Goal: Task Accomplishment & Management: Complete application form

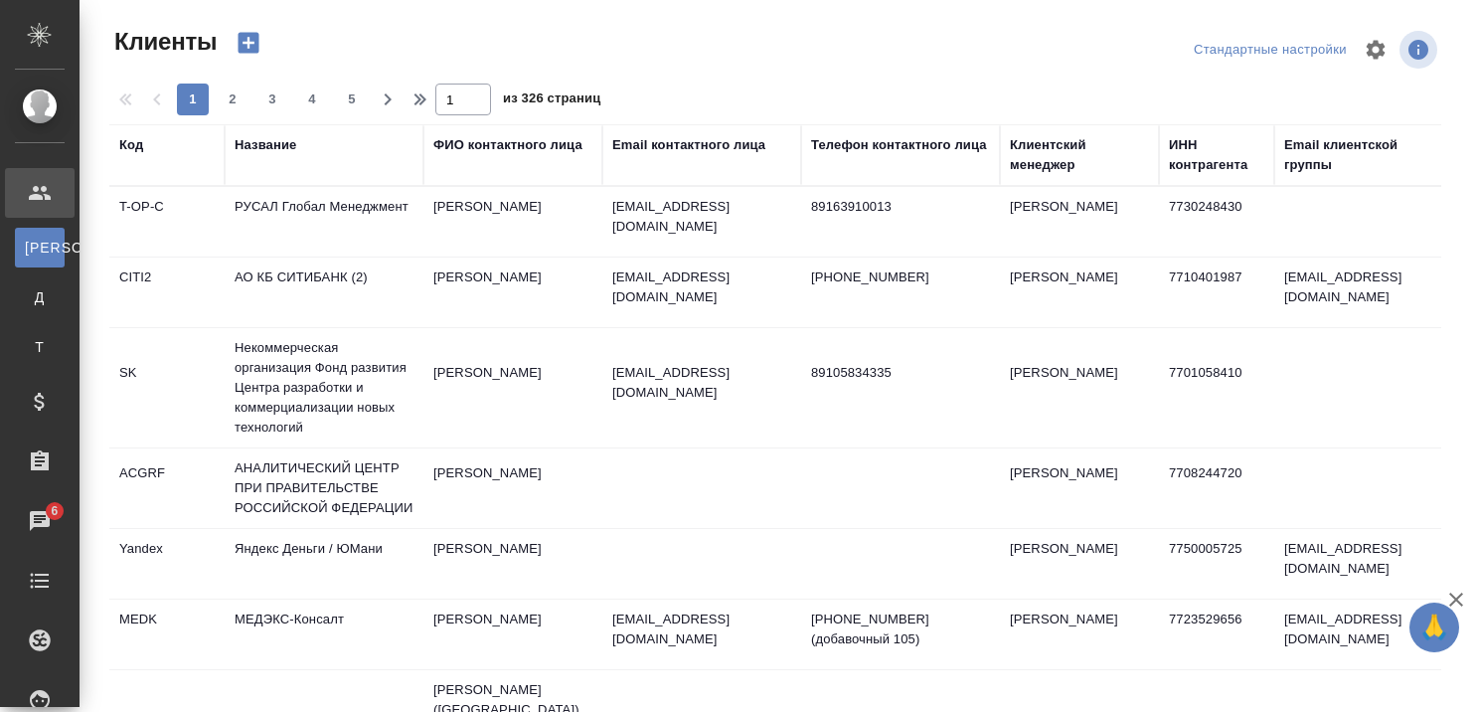
select select "RU"
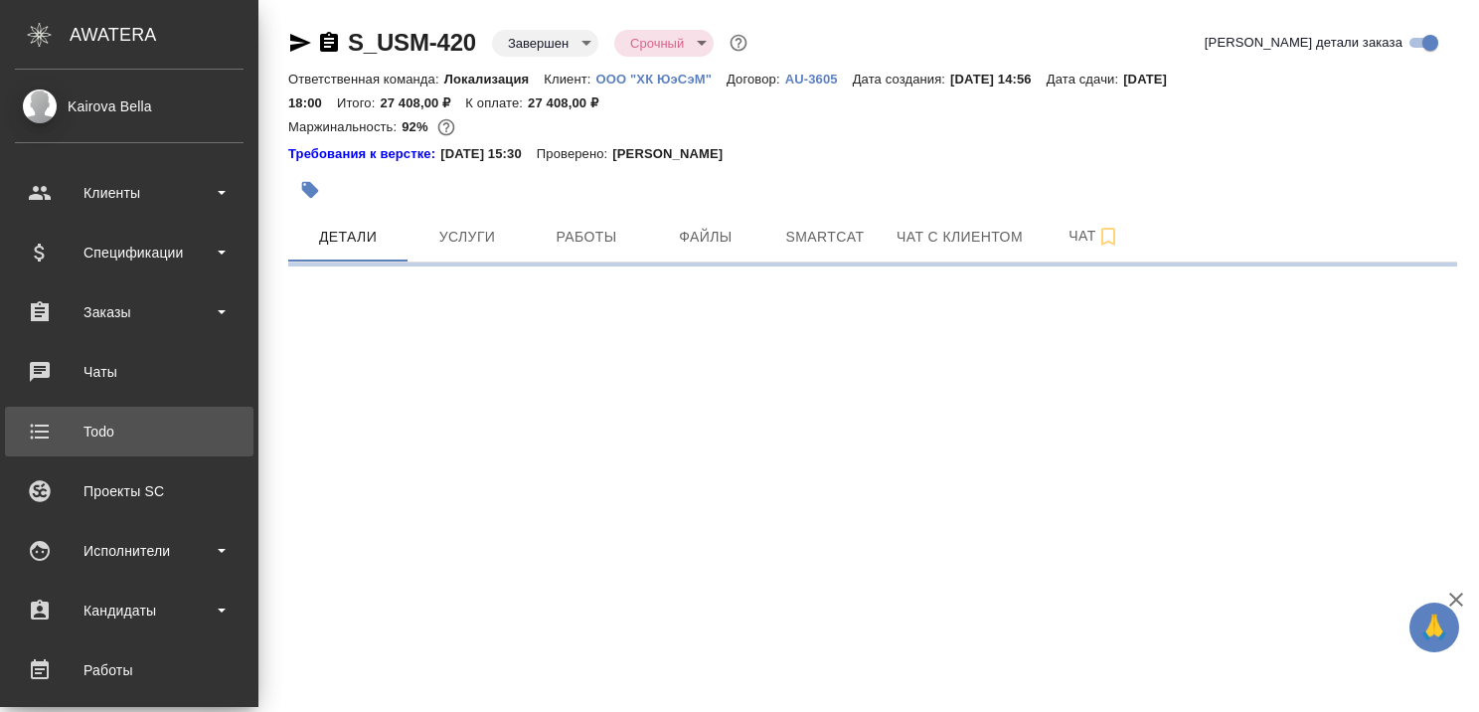
select select "RU"
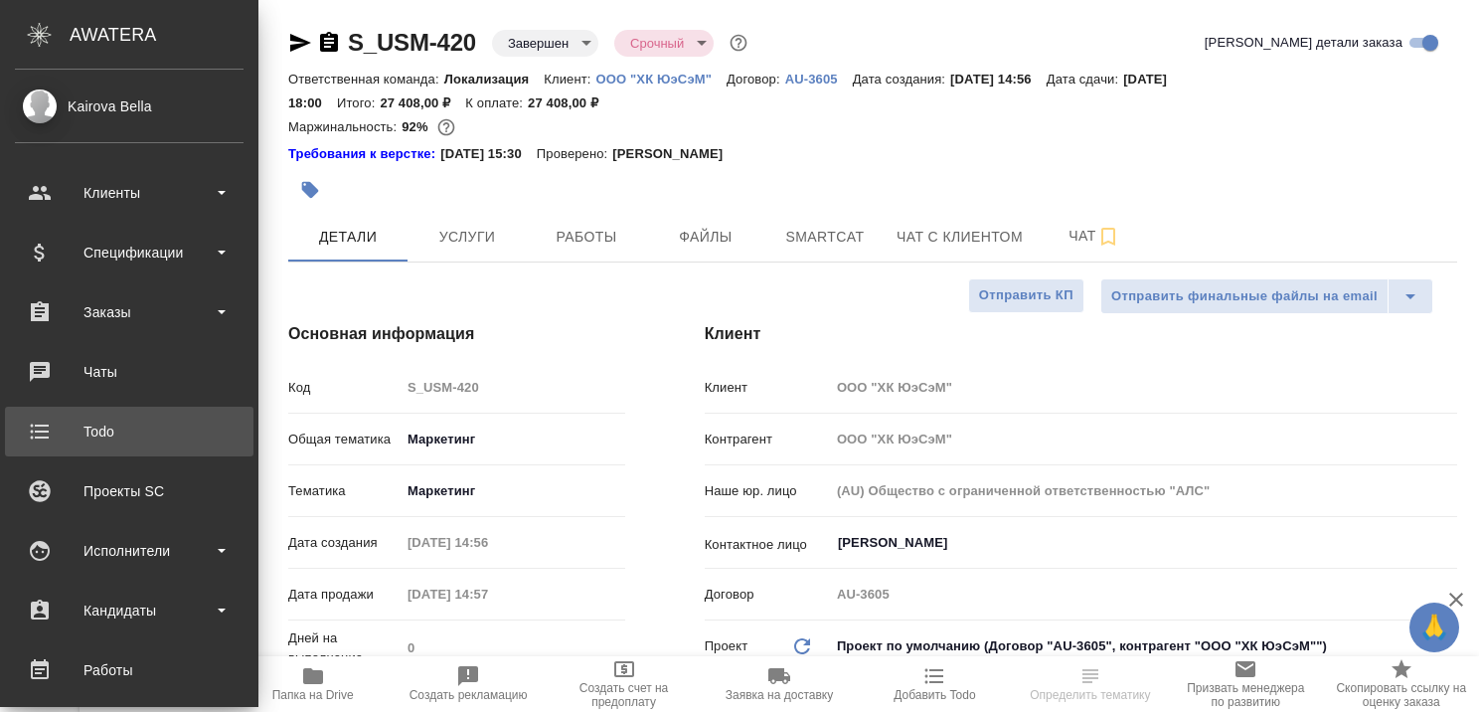
type textarea "x"
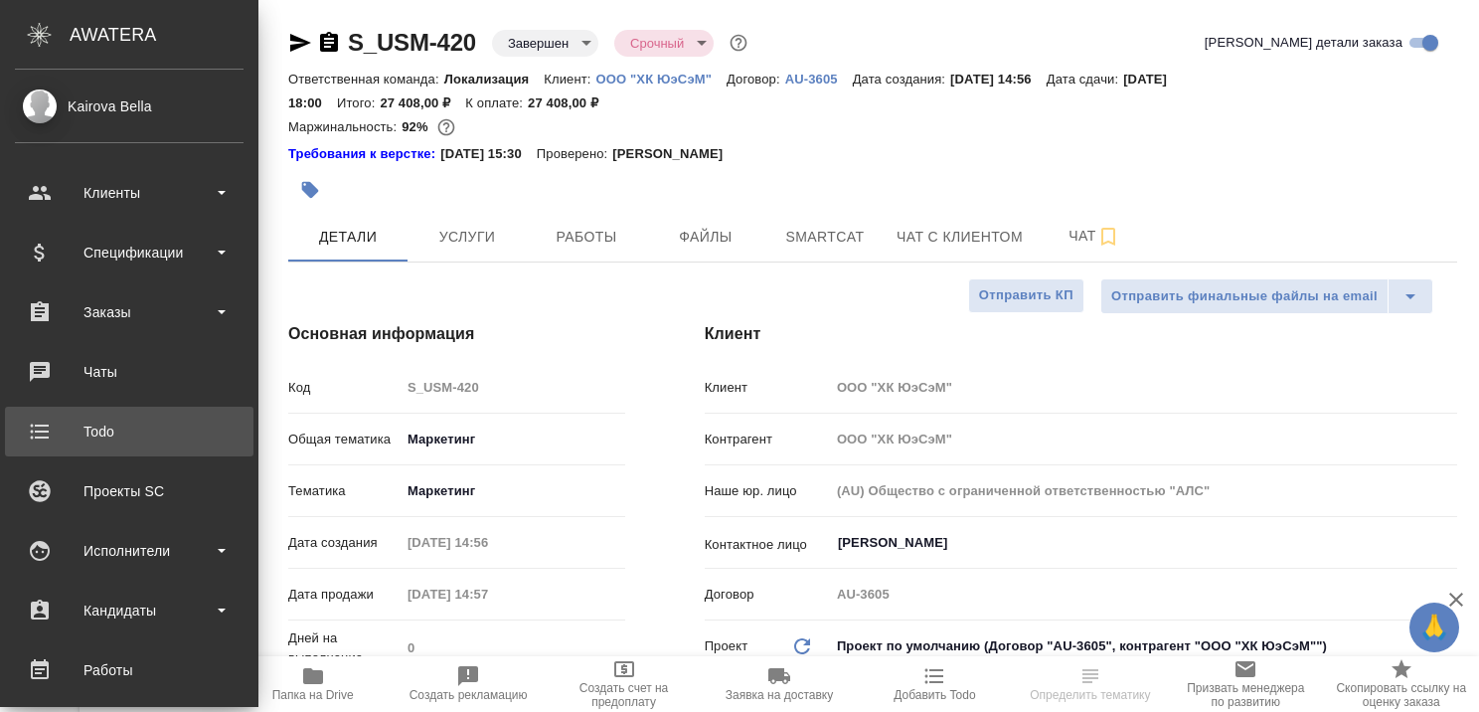
type textarea "x"
type input "Муталимов Марк"
type input "Сеитов Павел"
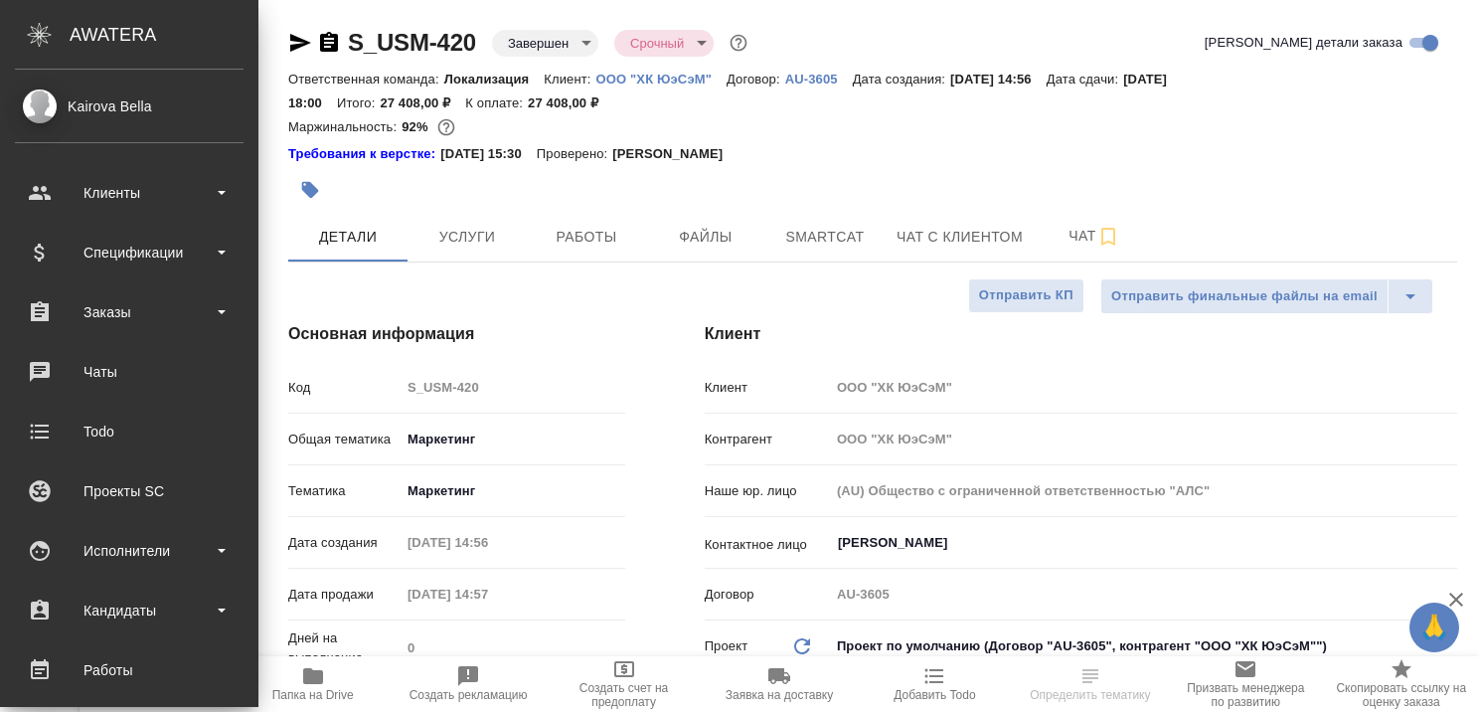
type textarea "x"
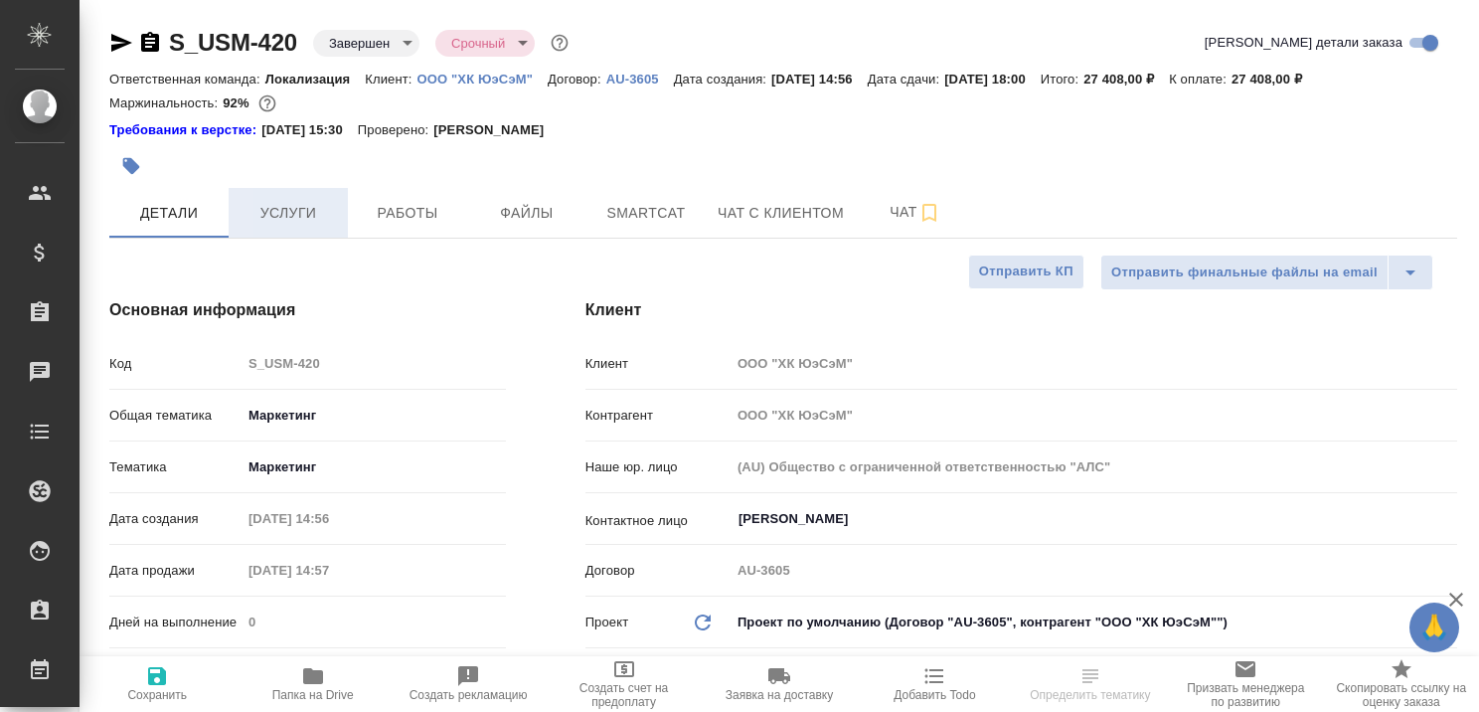
click at [274, 213] on span "Услуги" at bounding box center [288, 213] width 95 height 25
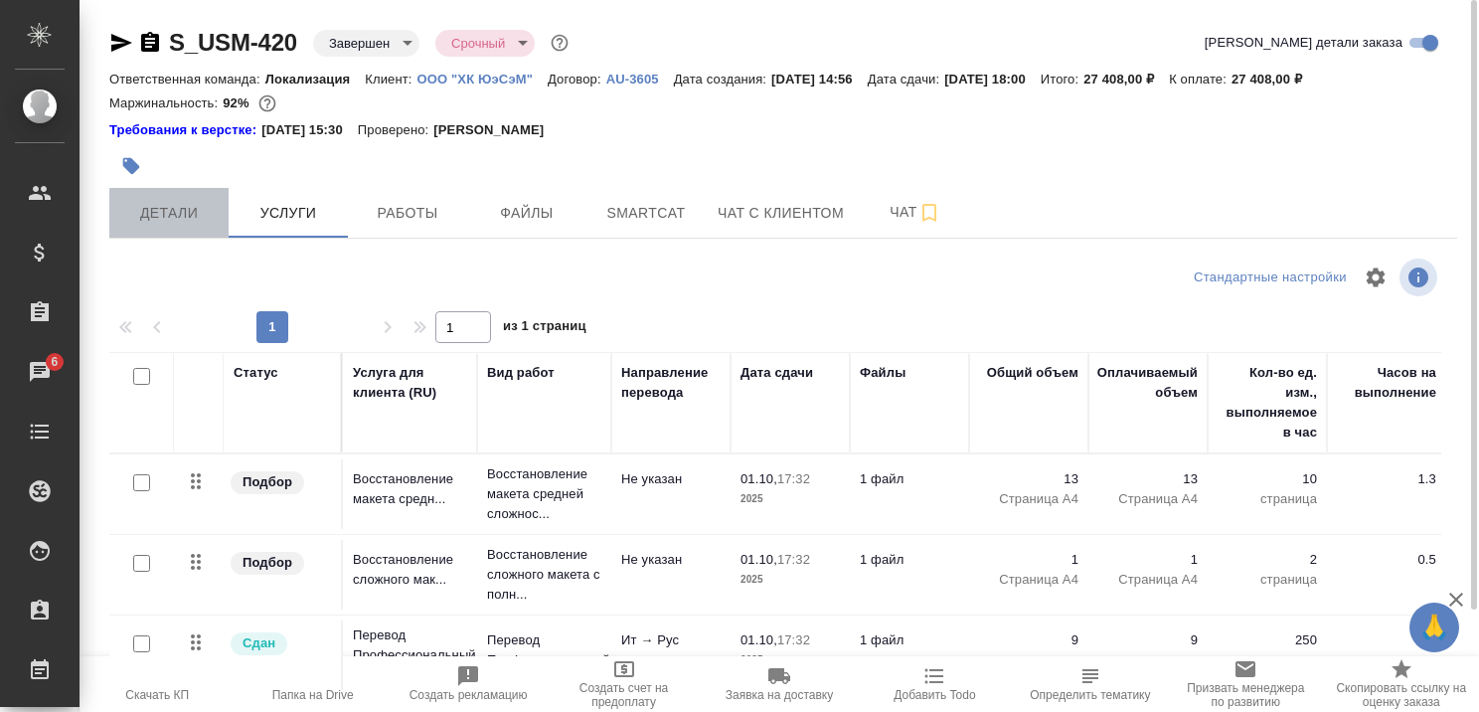
click at [192, 215] on span "Детали" at bounding box center [168, 213] width 95 height 25
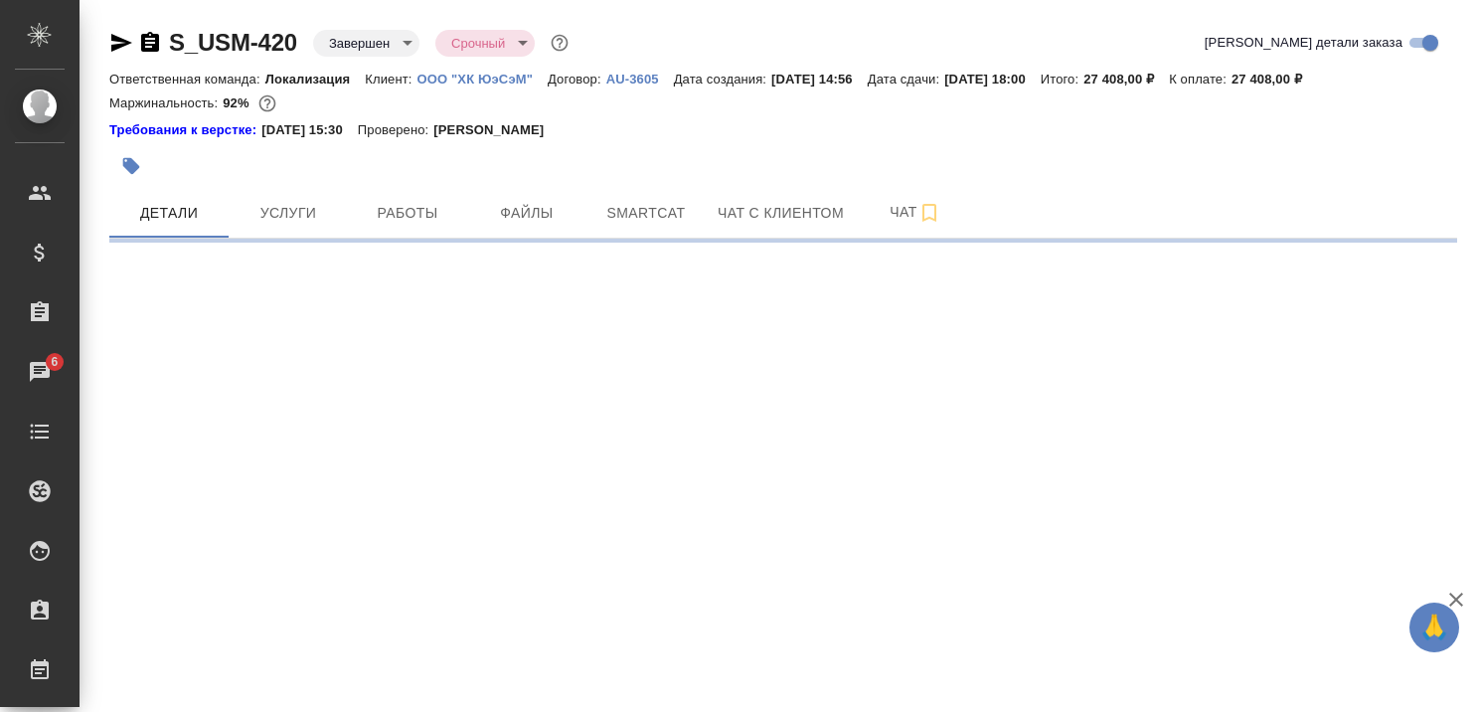
select select "RU"
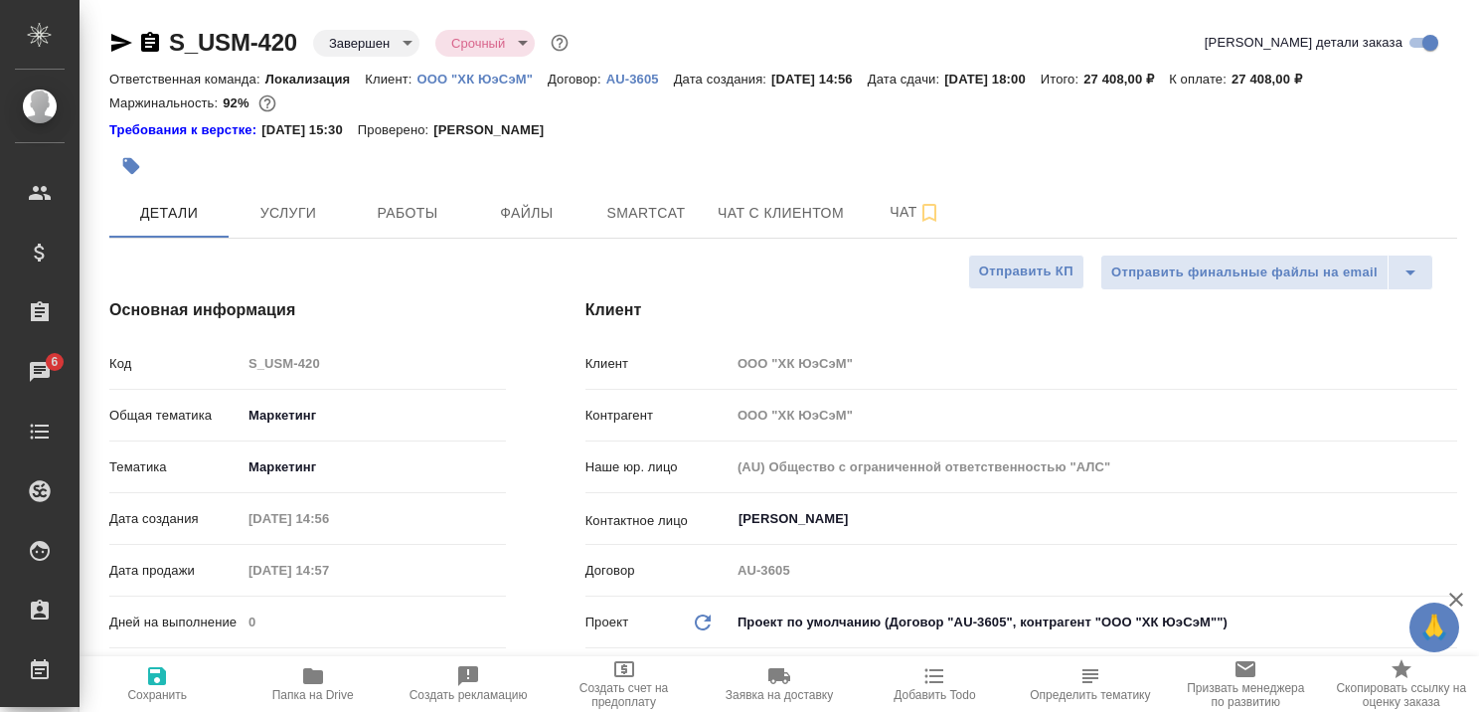
type textarea "x"
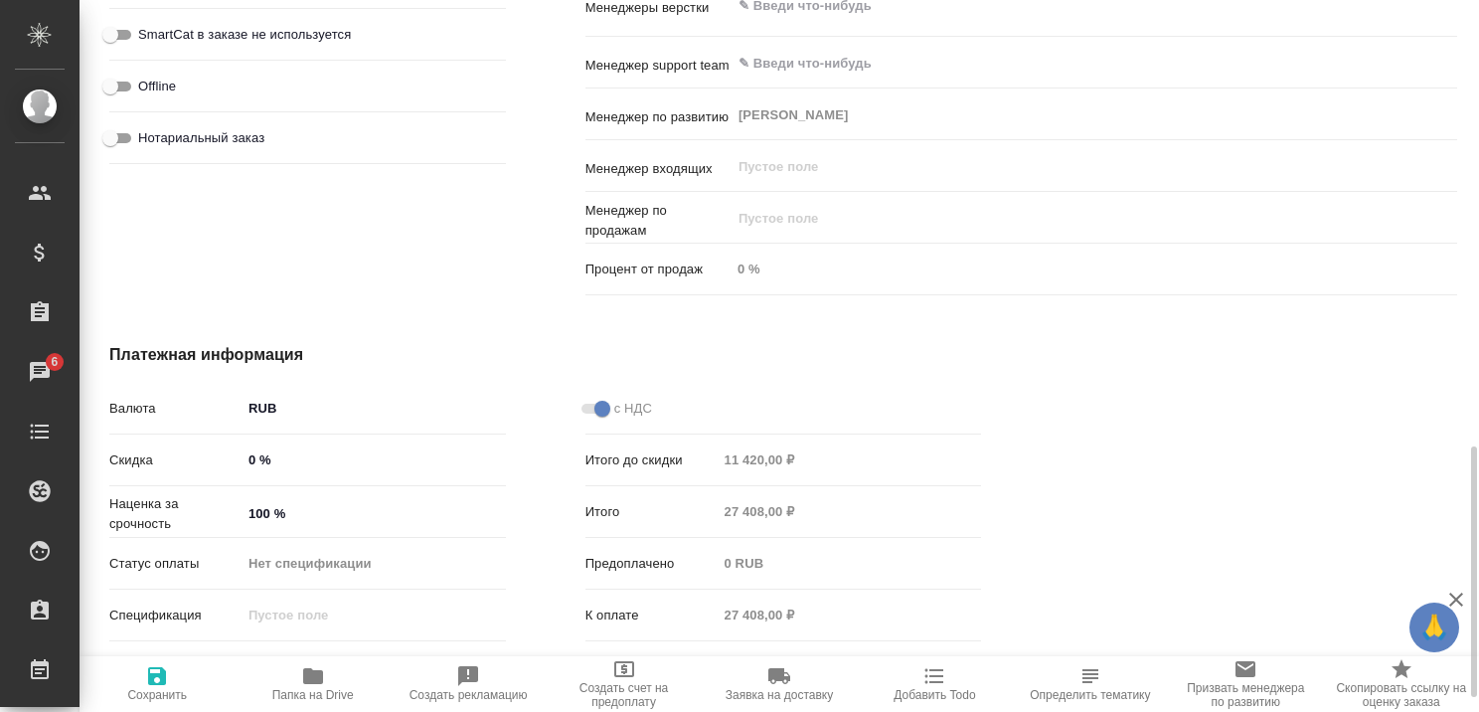
scroll to position [1325, 0]
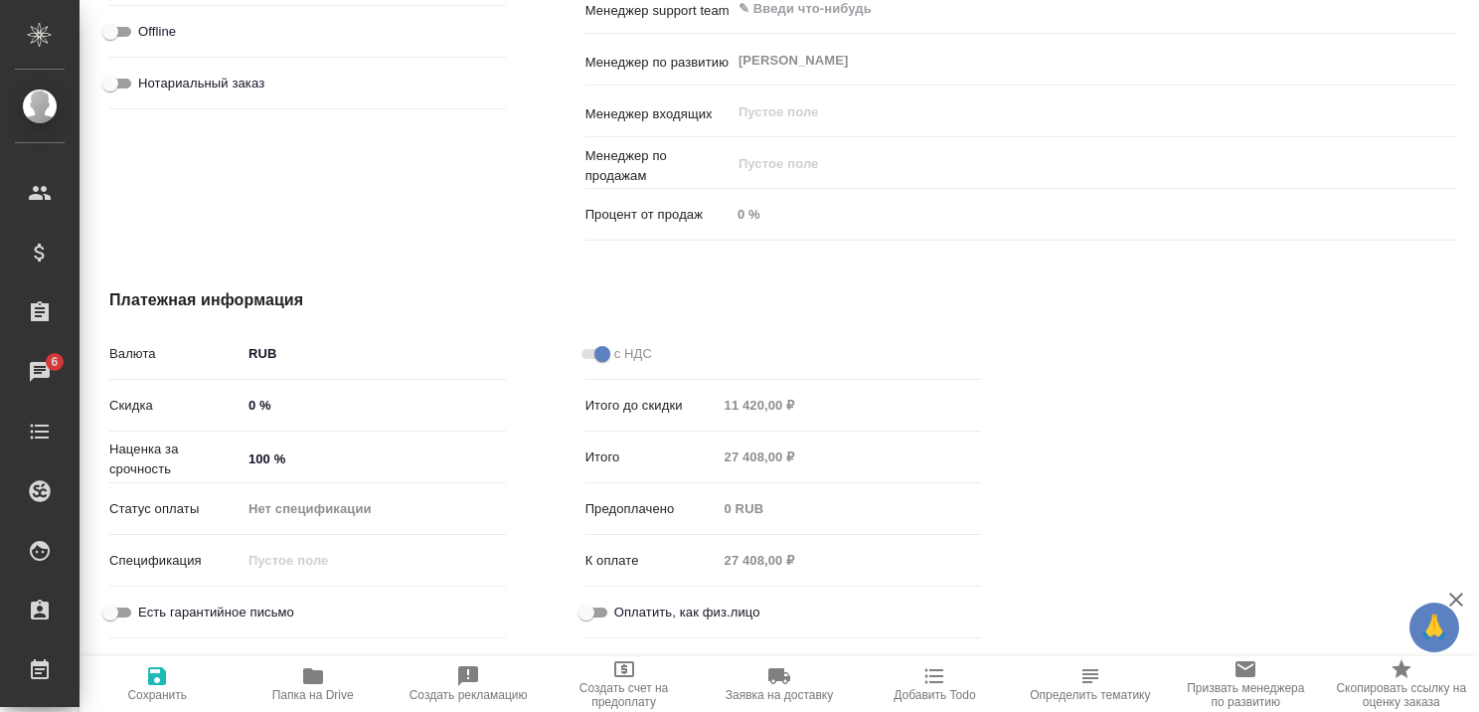
type textarea "x"
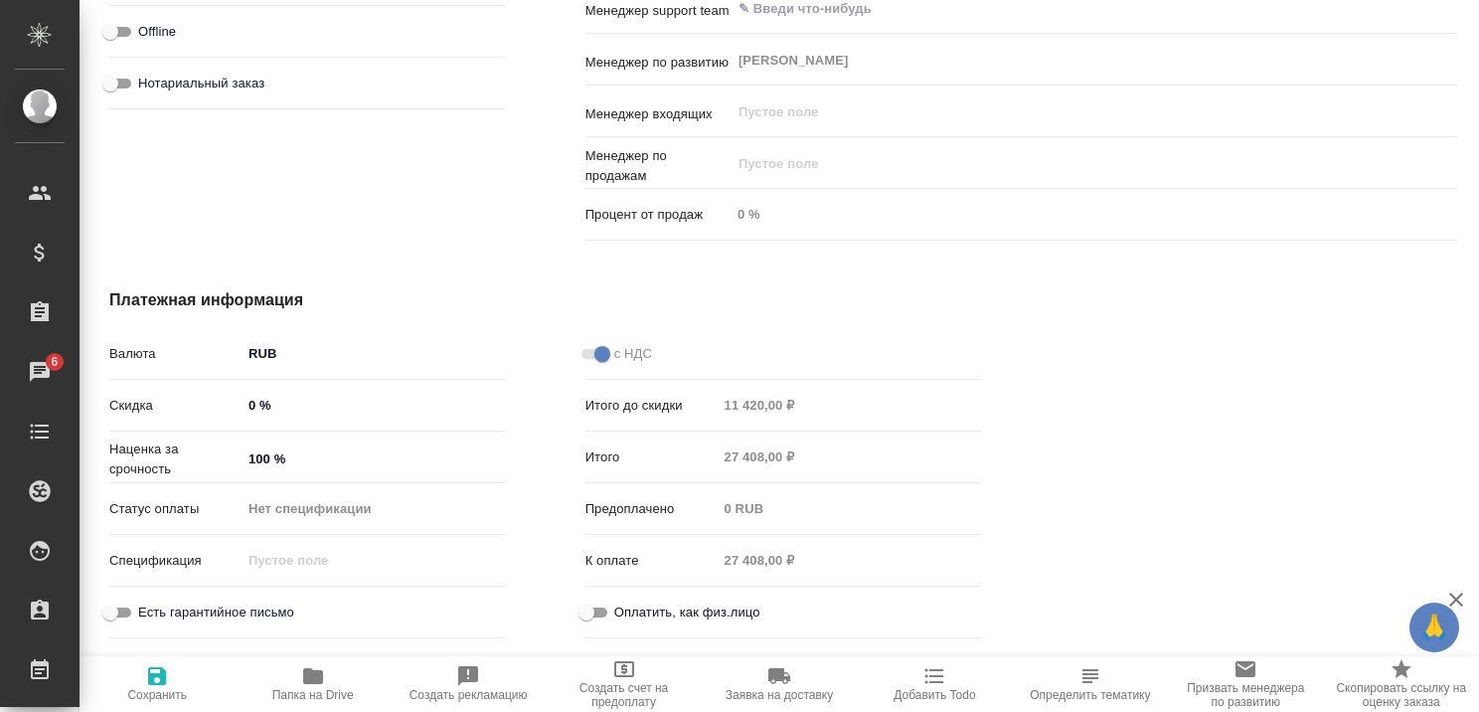
type textarea "x"
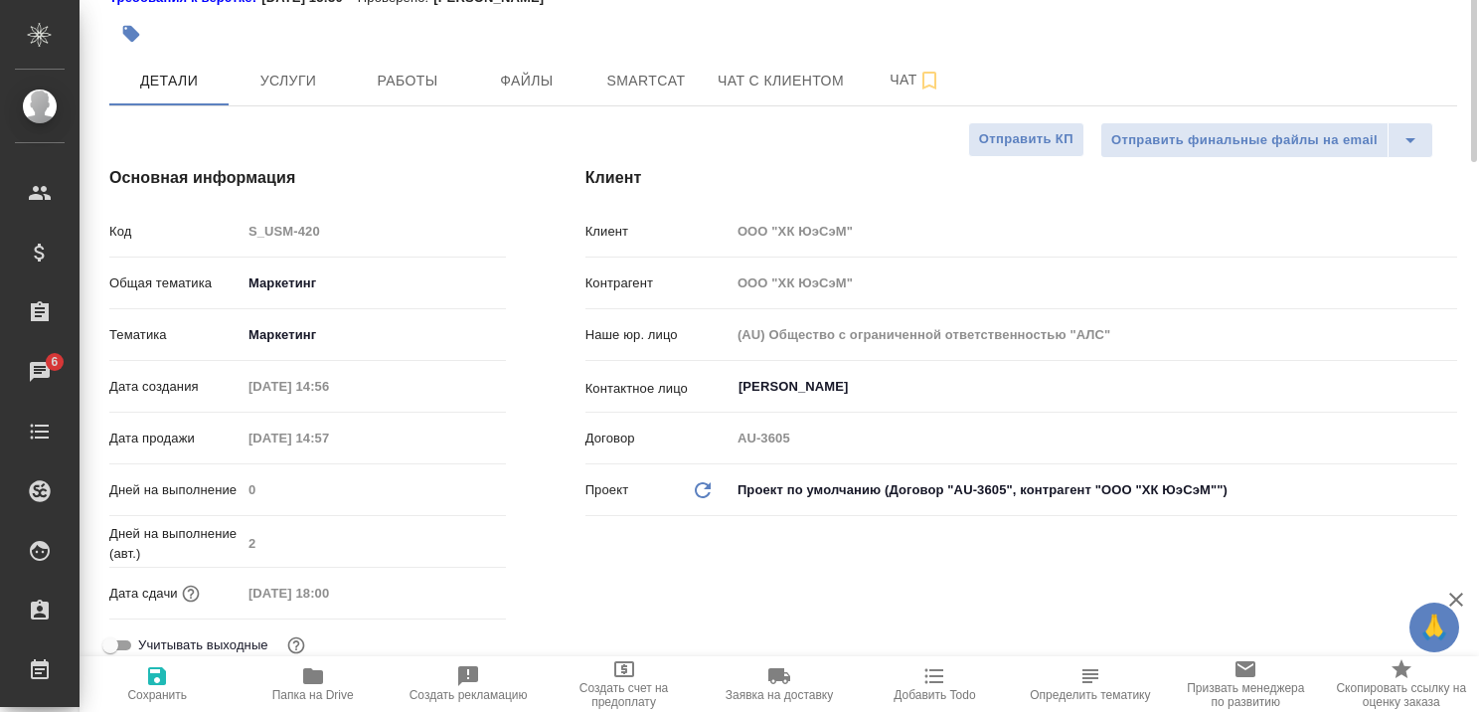
scroll to position [0, 0]
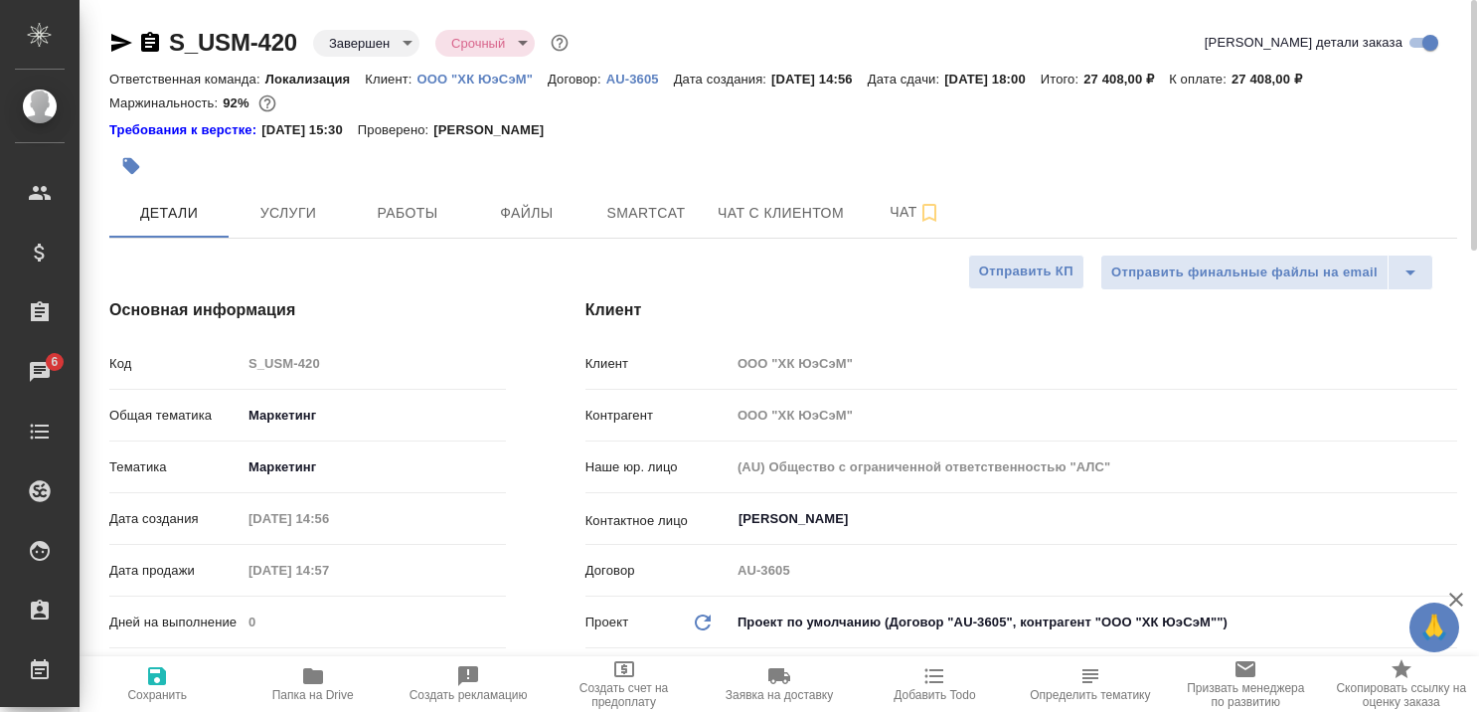
click at [465, 67] on div "Ответственная команда: Локализация Клиент: ООО "ХК ЮэСэМ" Договор: AU-3605 Дата…" at bounding box center [783, 79] width 1348 height 24
click at [469, 84] on p "ООО "ХК ЮэСэМ"" at bounding box center [482, 79] width 130 height 15
type textarea "x"
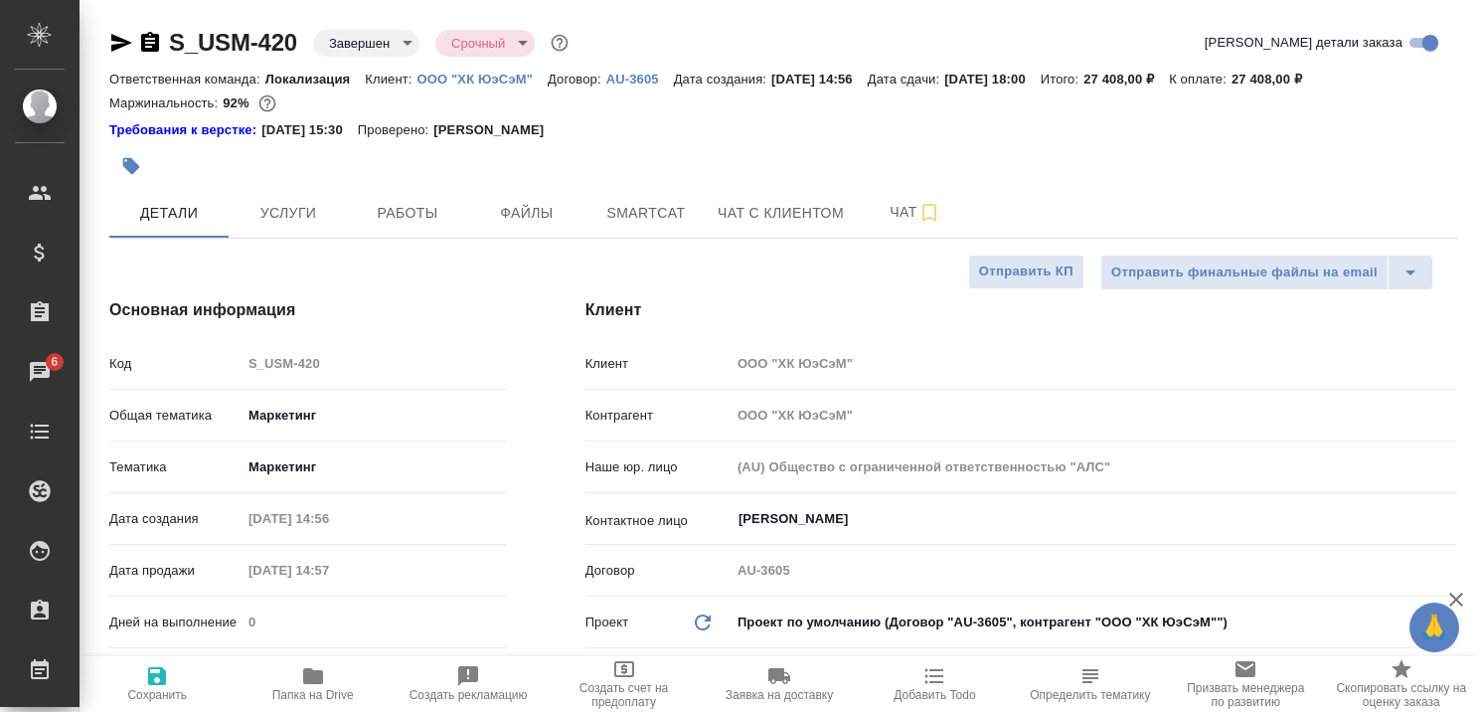
type textarea "x"
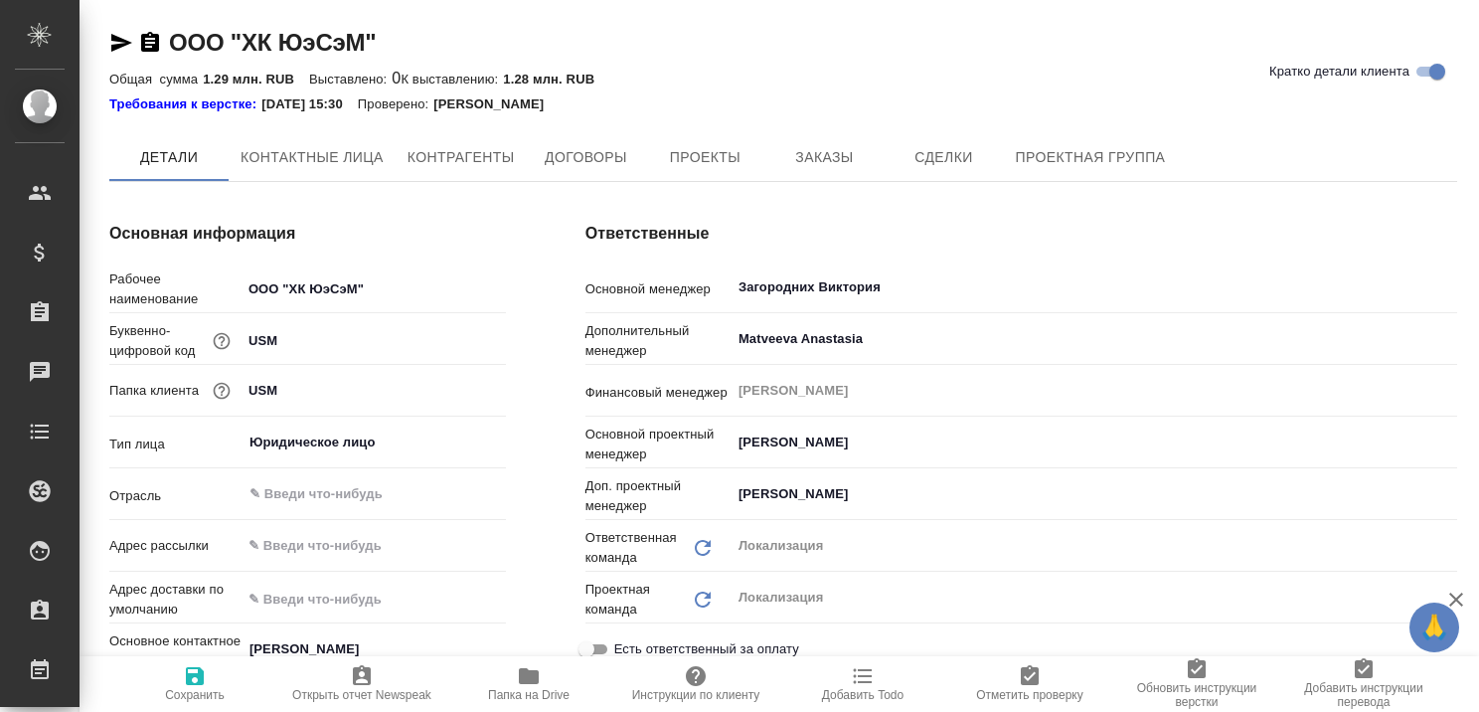
type textarea "x"
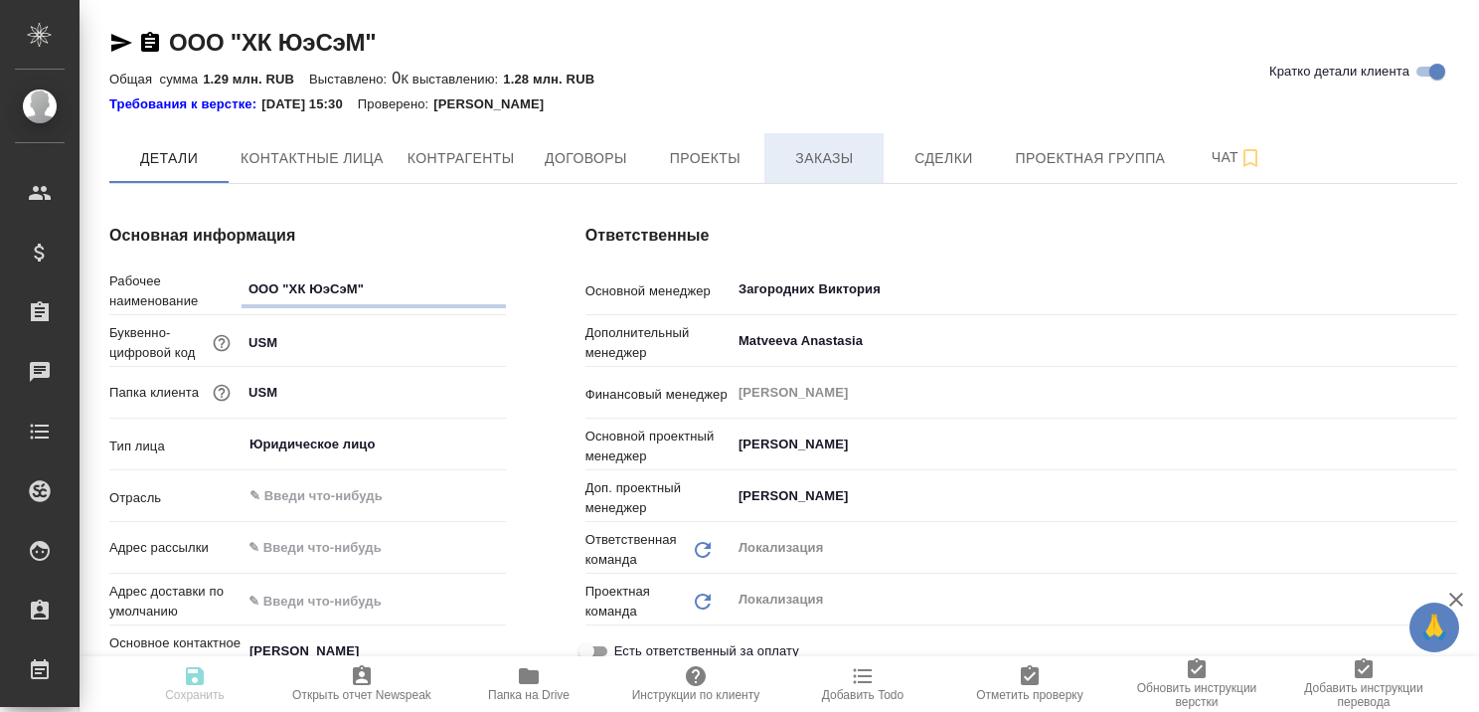
type textarea "x"
click at [797, 157] on span "Заказы" at bounding box center [823, 158] width 95 height 25
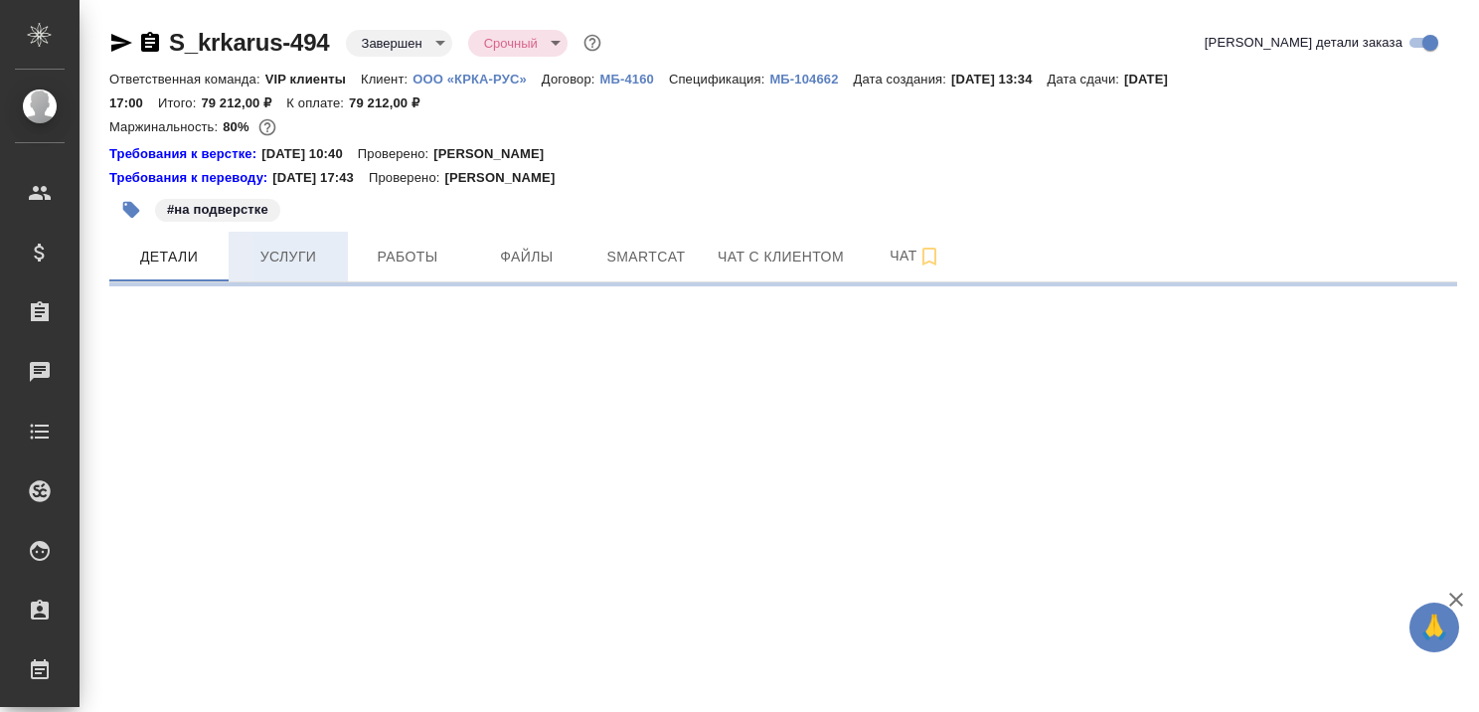
select select "RU"
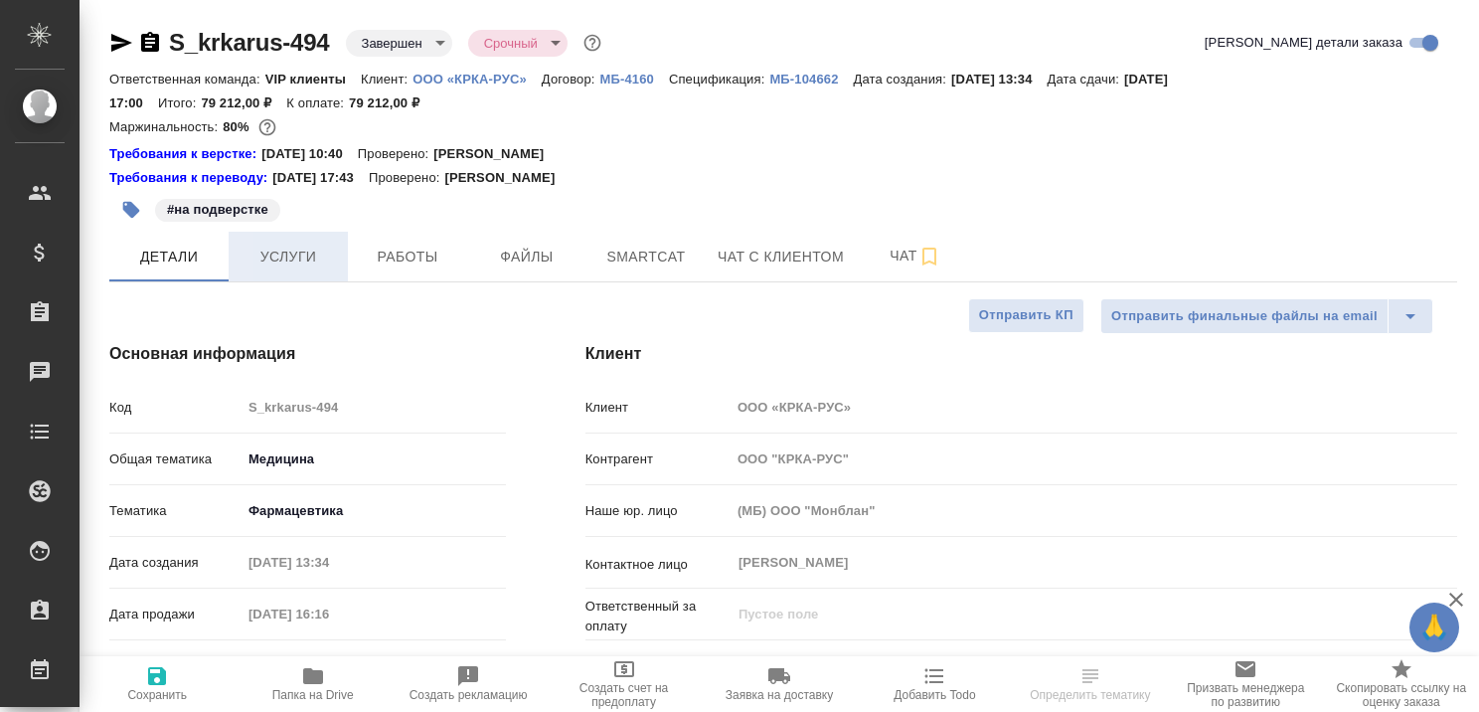
type textarea "x"
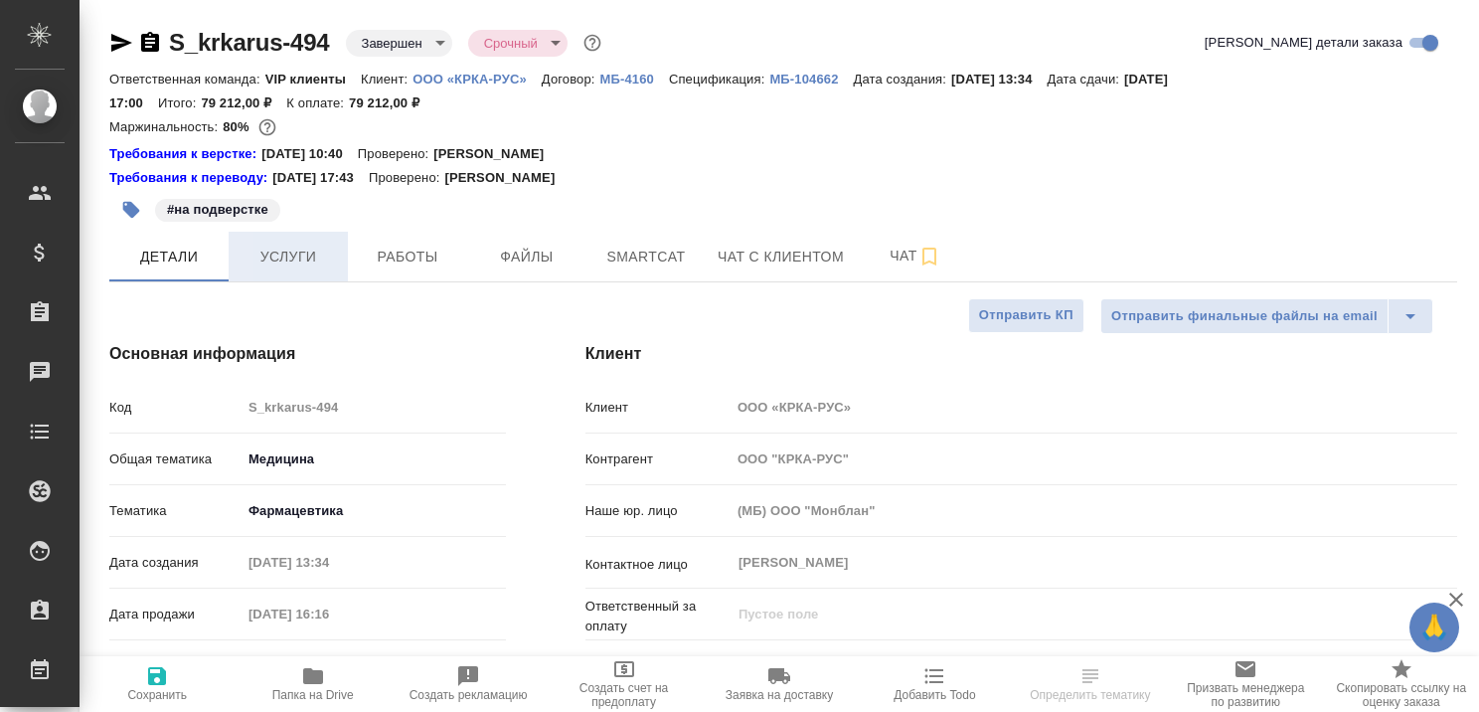
type textarea "x"
type input "VIP клиенты"
type textarea "x"
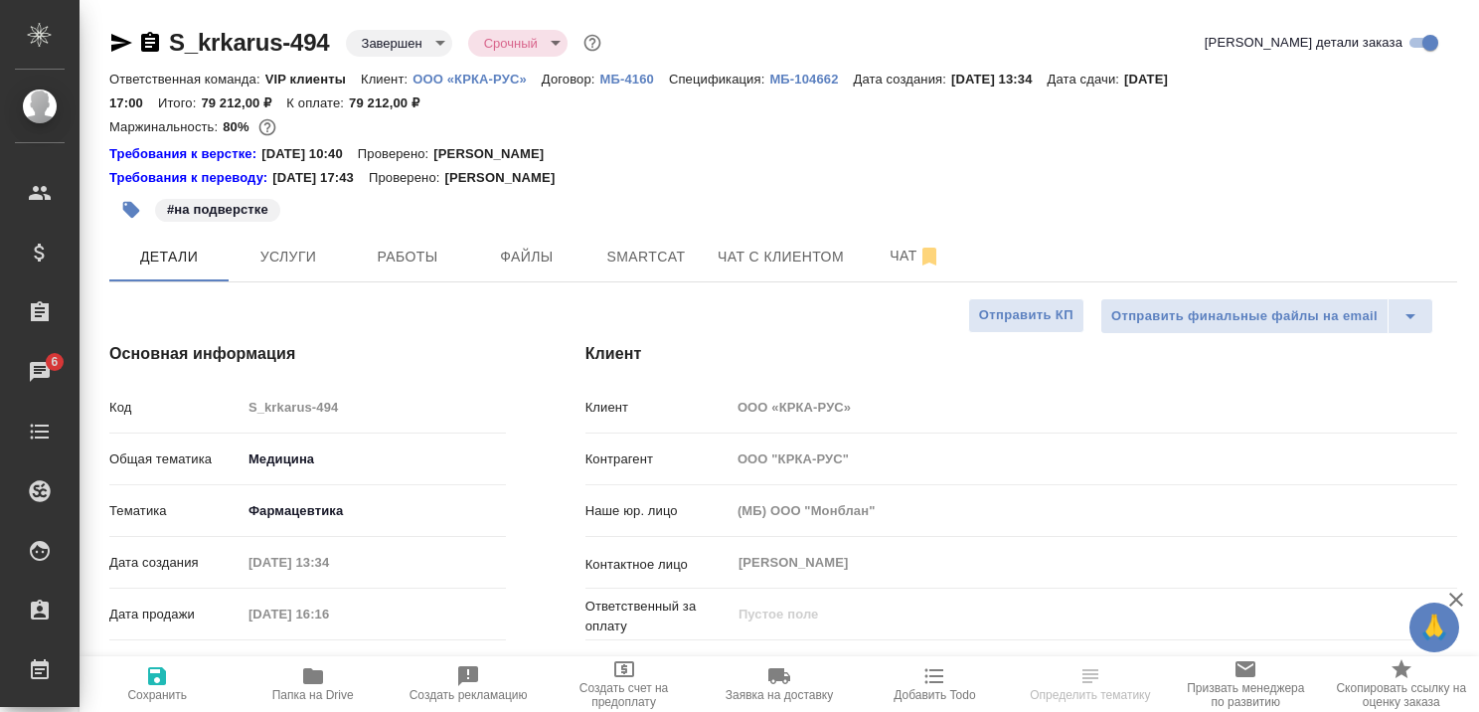
scroll to position [99, 0]
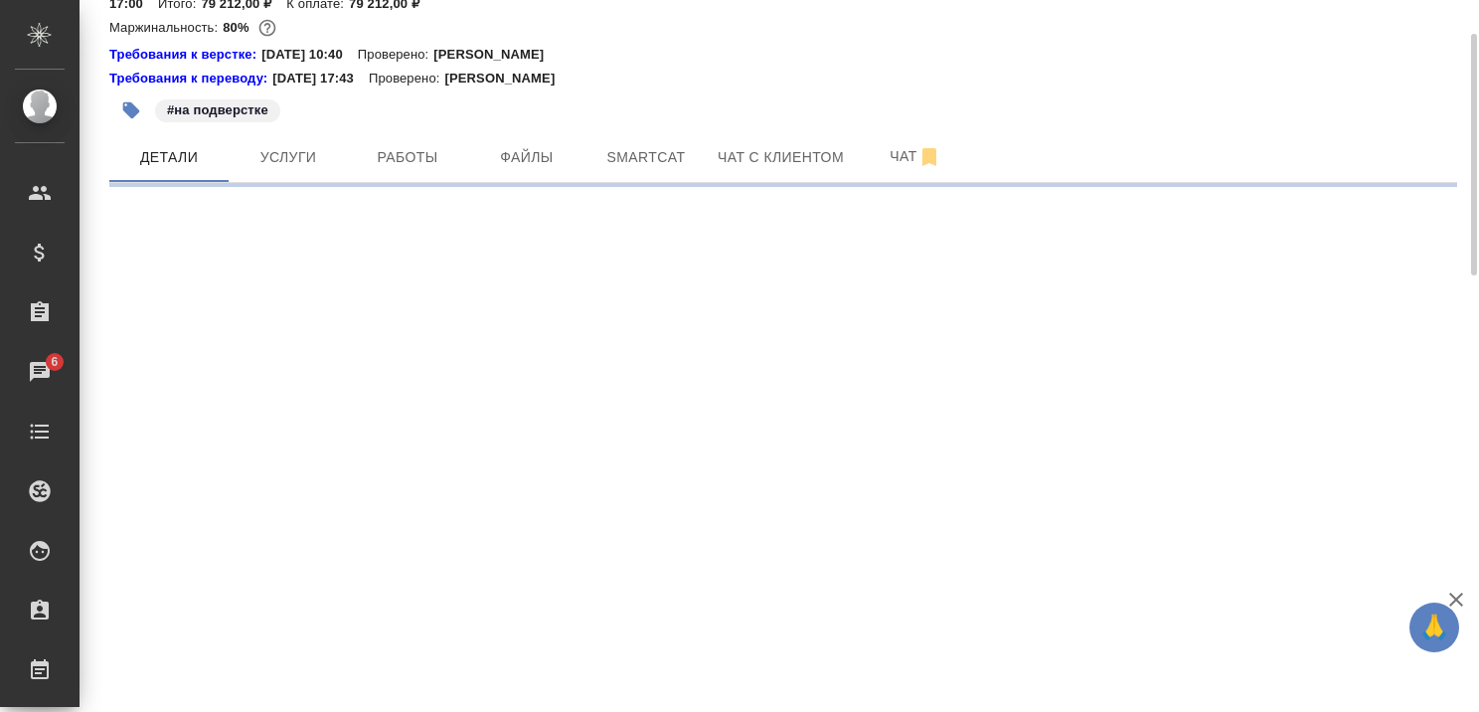
select select "RU"
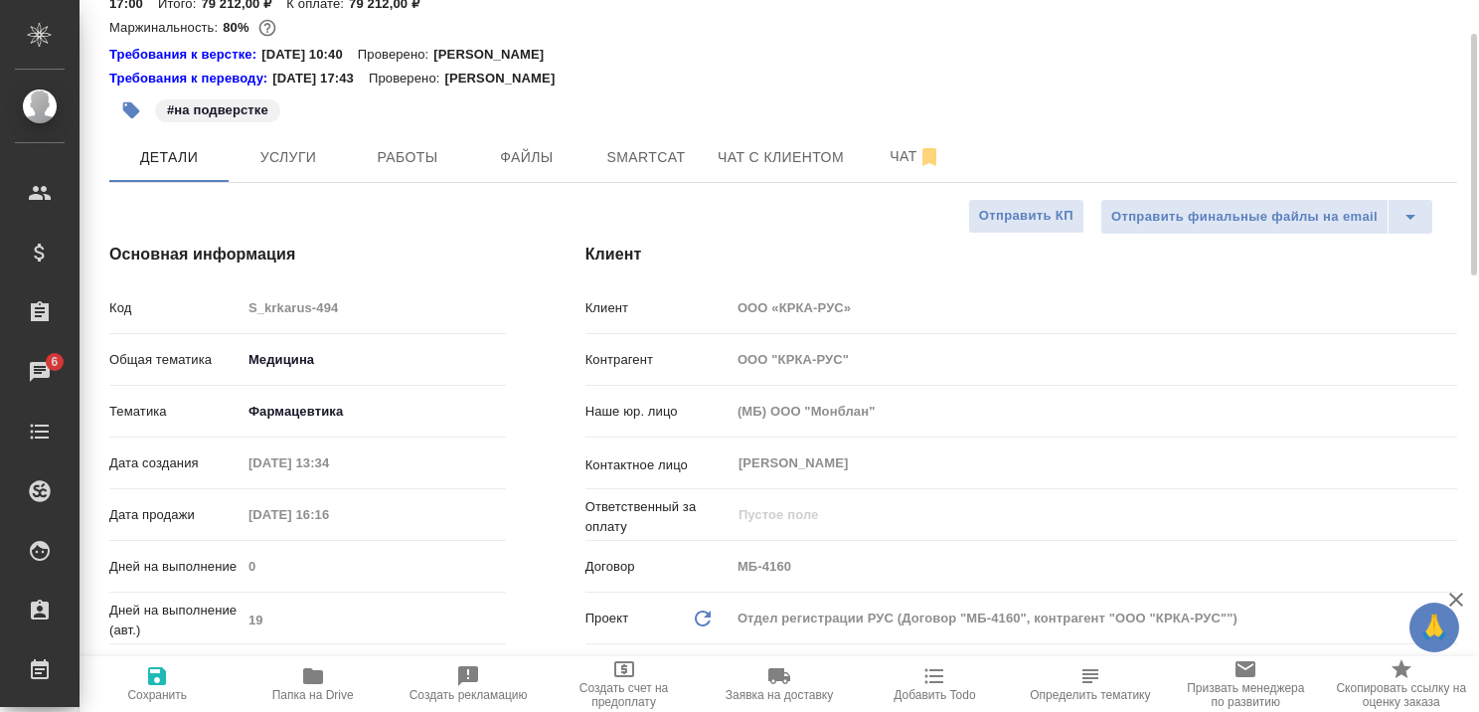
type textarea "x"
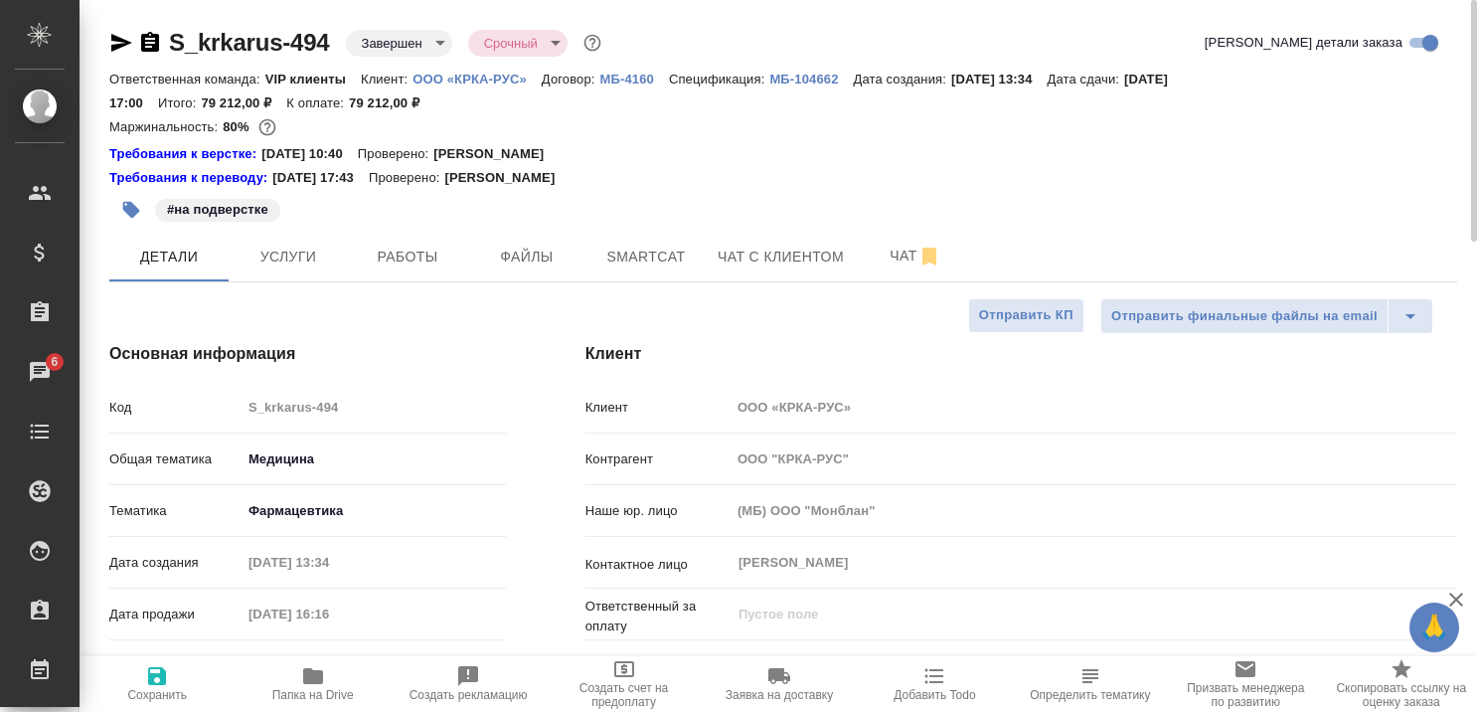
type textarea "x"
